Goal: Task Accomplishment & Management: Manage account settings

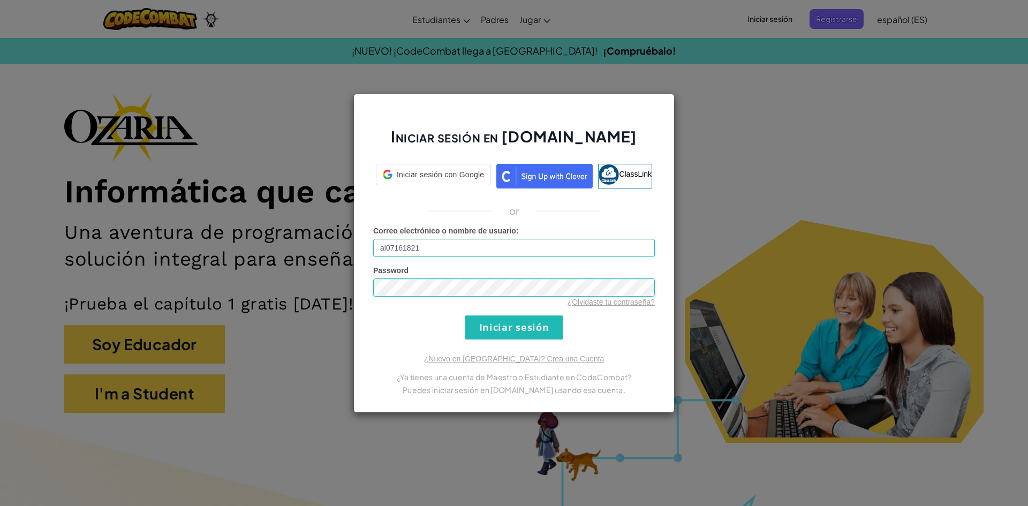
type input "[EMAIL_ADDRESS][DOMAIN_NAME]"
click at [500, 322] on input "Iniciar sesión" at bounding box center [513, 327] width 97 height 24
click at [506, 328] on input "Iniciar sesión" at bounding box center [513, 327] width 97 height 24
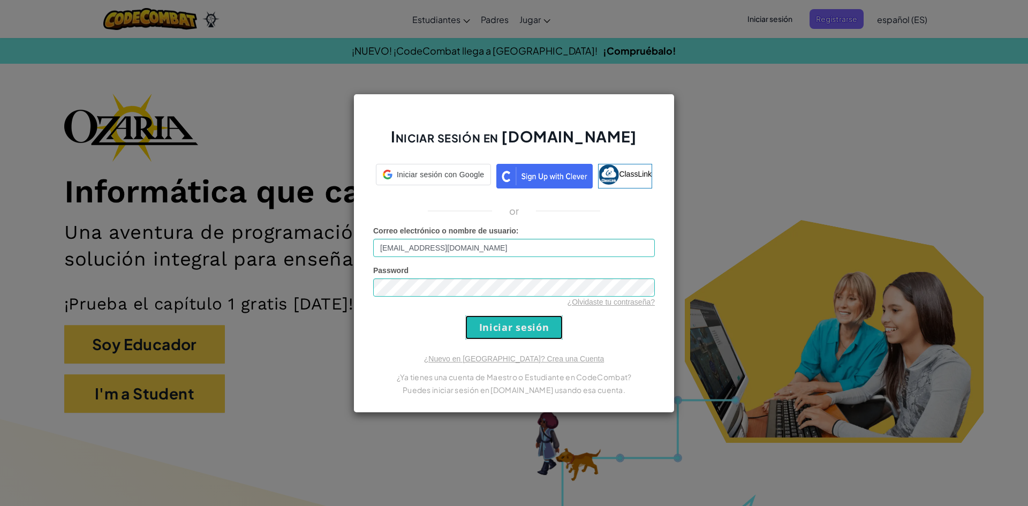
click at [509, 330] on input "Iniciar sesión" at bounding box center [513, 327] width 97 height 24
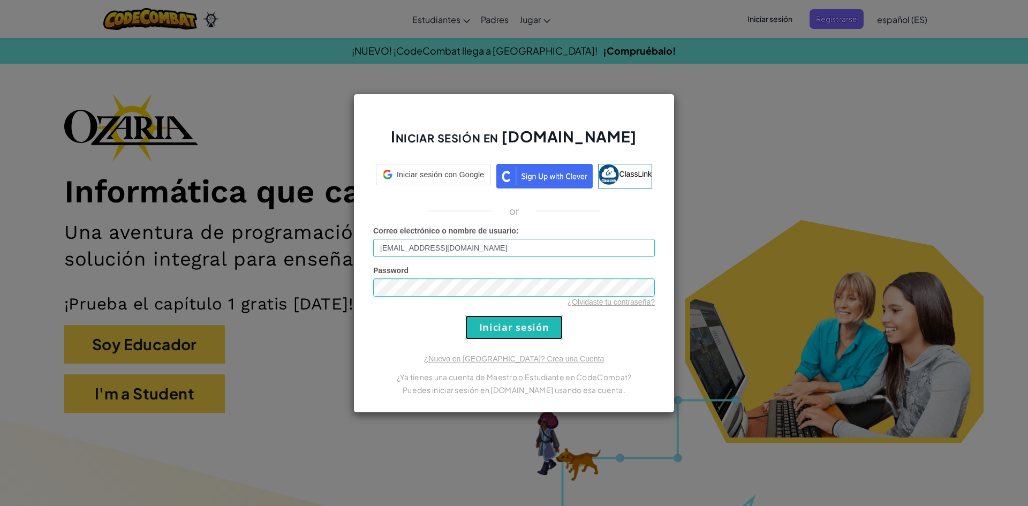
click at [509, 330] on input "Iniciar sesión" at bounding box center [513, 327] width 97 height 24
